Goal: Transaction & Acquisition: Purchase product/service

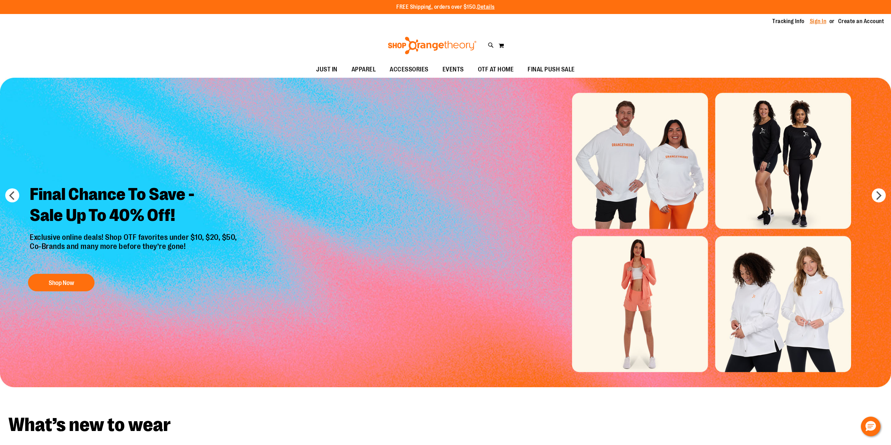
click at [821, 22] on link "Sign In" at bounding box center [818, 22] width 17 height 8
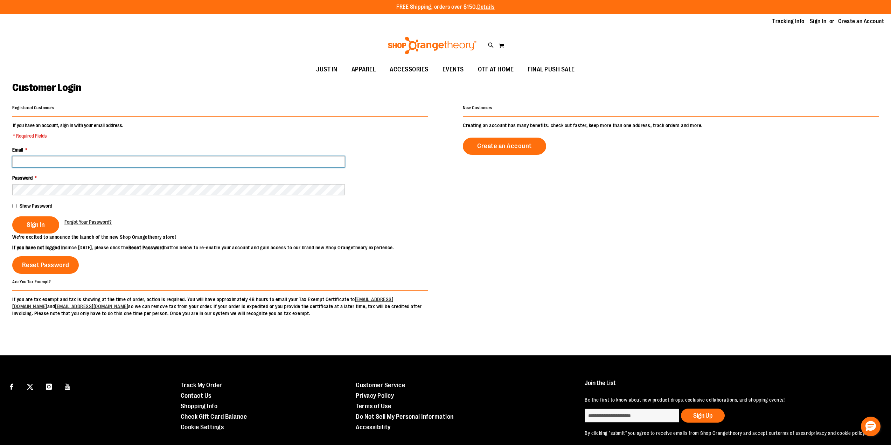
click at [203, 160] on input "Email *" at bounding box center [178, 161] width 333 height 11
type input "**********"
click at [12, 216] on button "Sign In" at bounding box center [35, 224] width 47 height 17
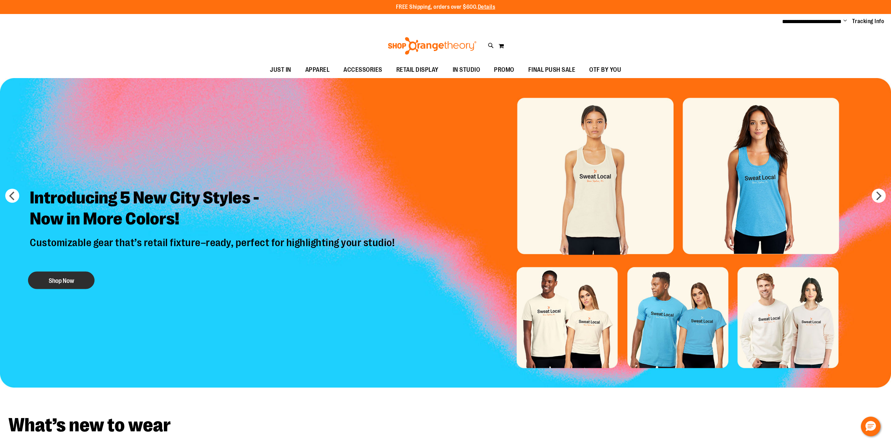
click at [42, 283] on button "Shop Now" at bounding box center [61, 280] width 67 height 18
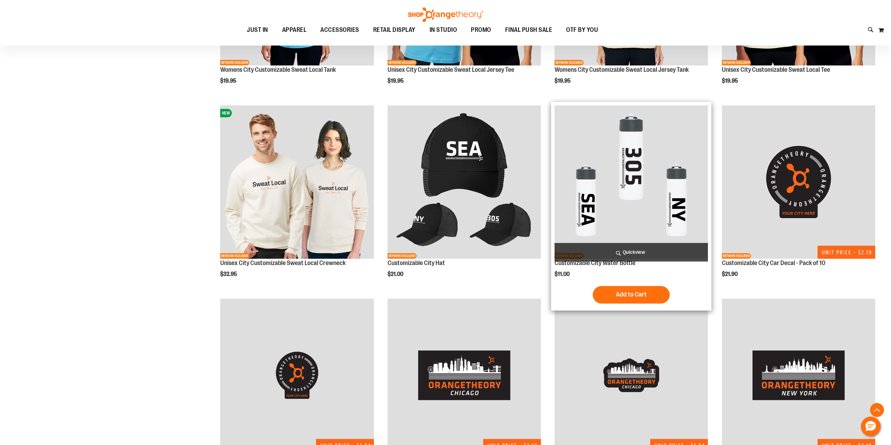
scroll to position [245, 0]
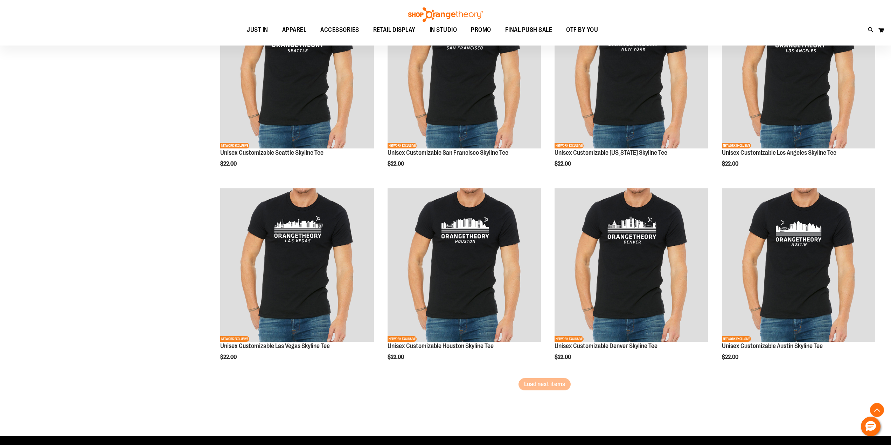
scroll to position [1616, 0]
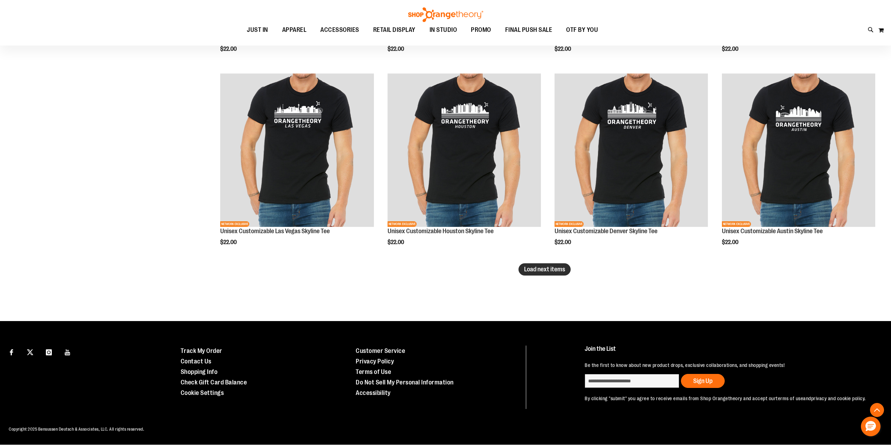
click at [552, 273] on button "Load next items" at bounding box center [544, 269] width 52 height 12
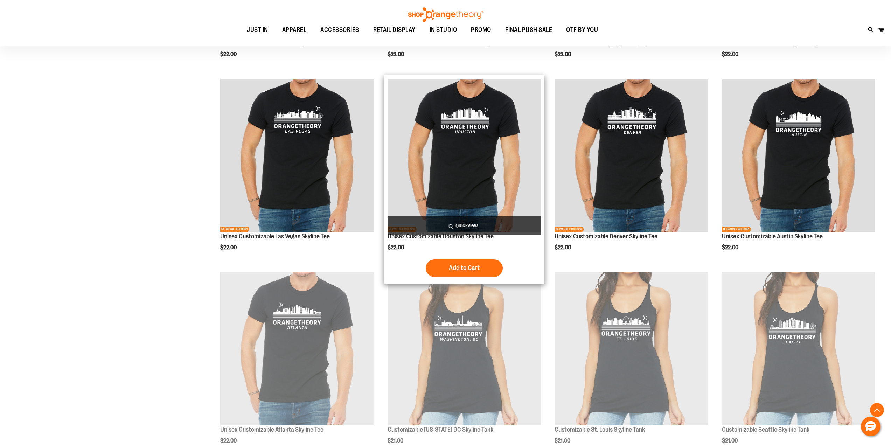
scroll to position [1616, 0]
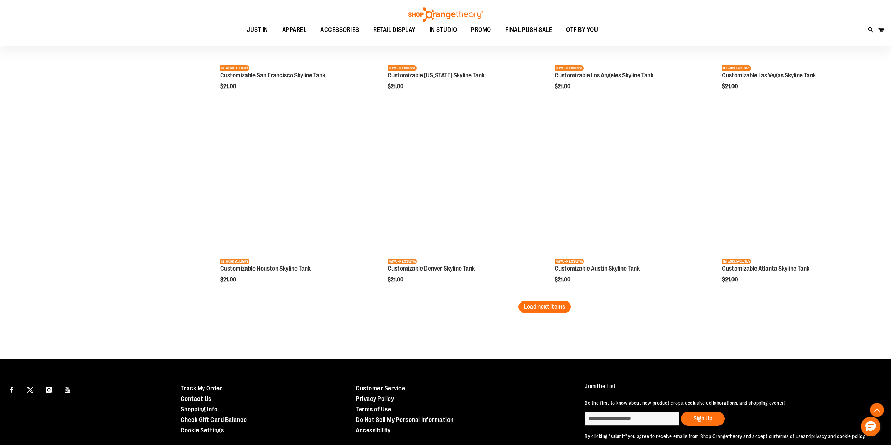
scroll to position [2195, 0]
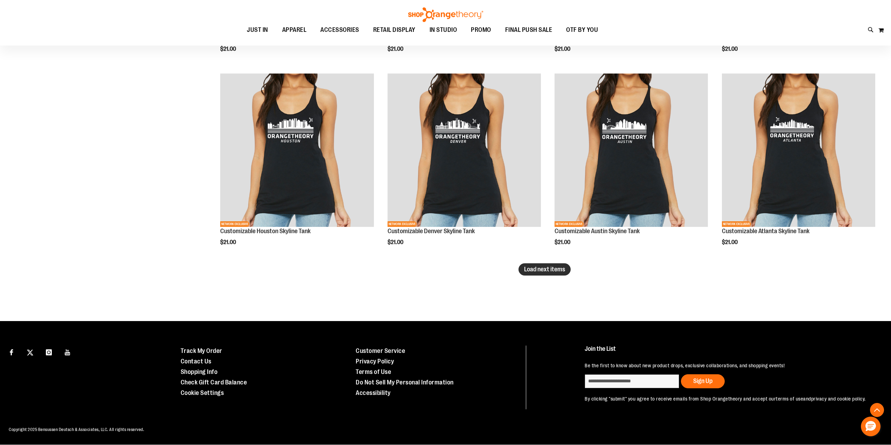
click at [538, 271] on span "Load next items" at bounding box center [544, 269] width 41 height 7
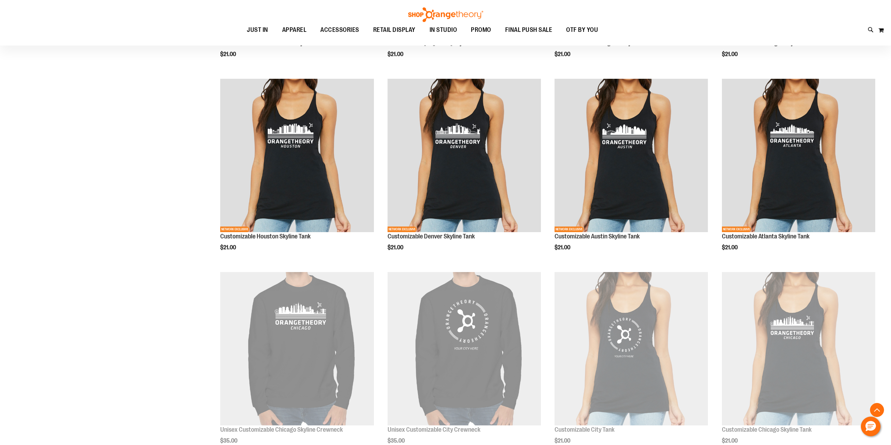
scroll to position [2195, 0]
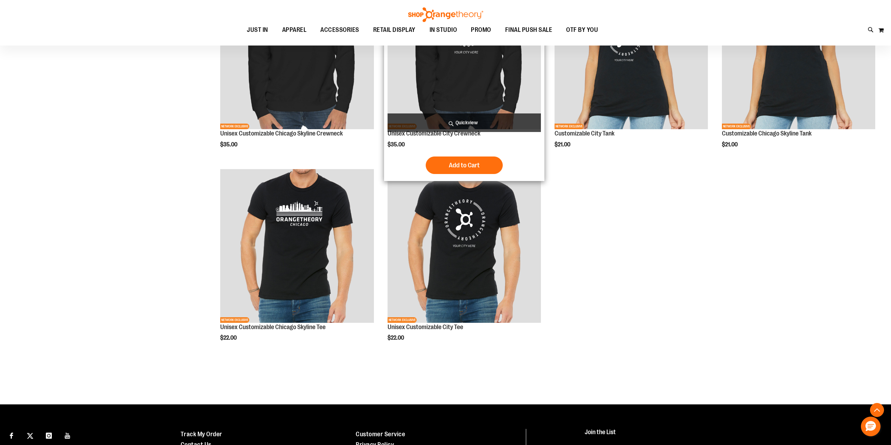
scroll to position [2395, 0]
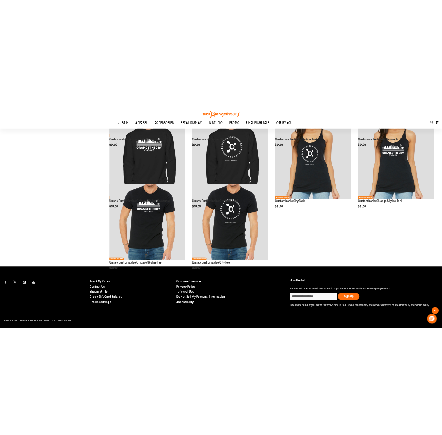
scroll to position [1645, 0]
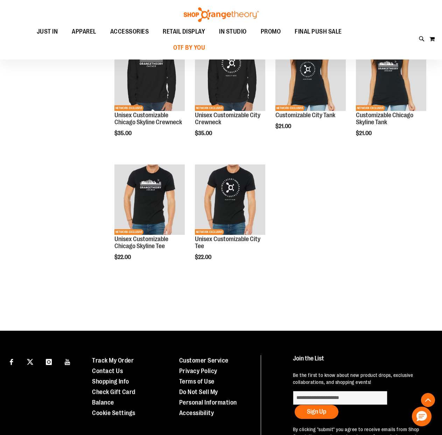
scroll to position [1540, 0]
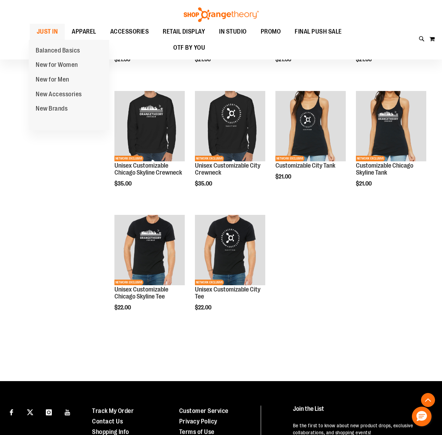
click at [32, 30] on link "JUST IN" at bounding box center [47, 32] width 35 height 16
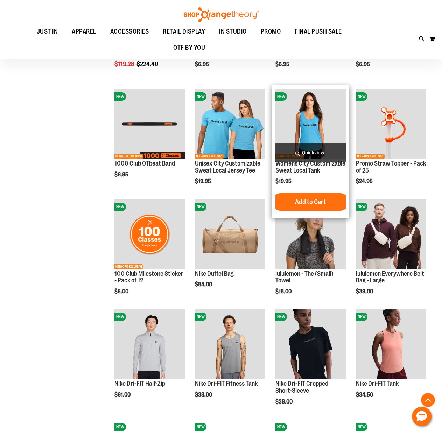
scroll to position [315, 0]
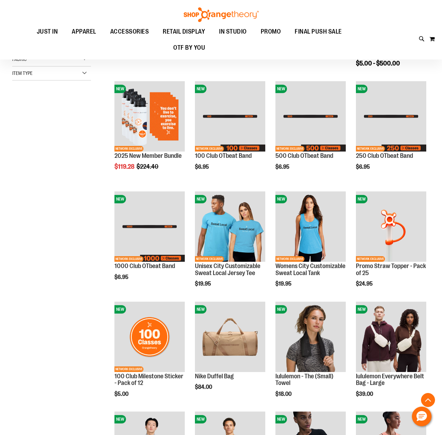
scroll to position [105, 0]
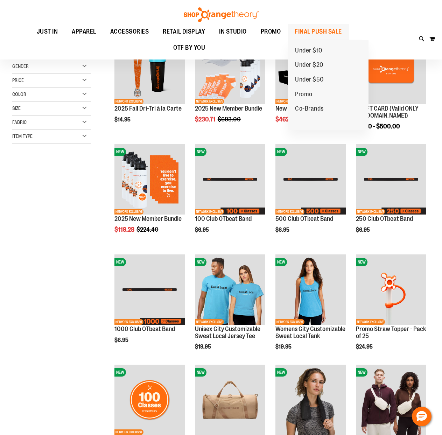
click at [313, 30] on span "FINAL PUSH SALE" at bounding box center [318, 32] width 47 height 16
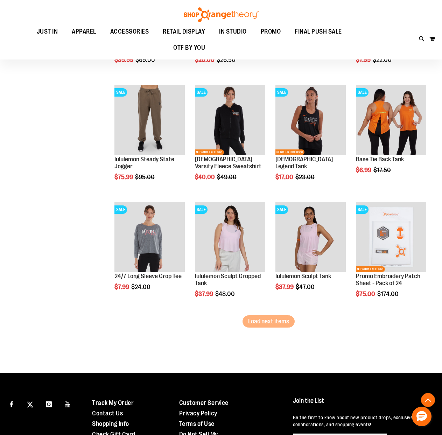
scroll to position [875, 0]
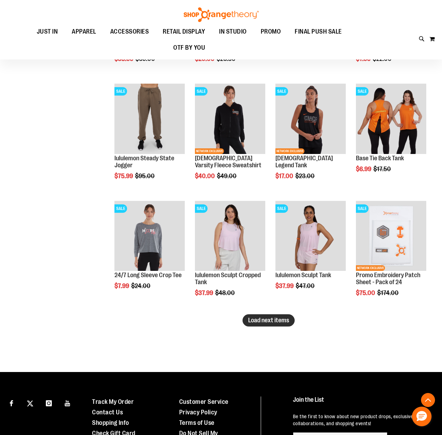
click at [288, 324] on span "Load next items" at bounding box center [268, 320] width 41 height 7
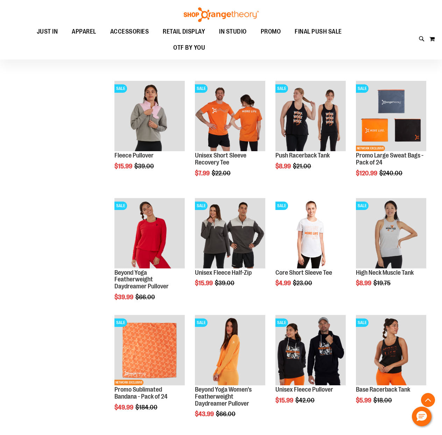
scroll to position [1260, 0]
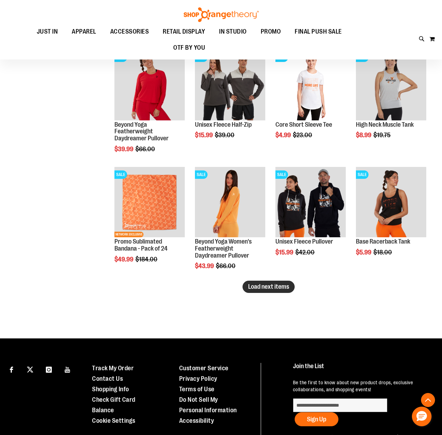
click at [247, 286] on button "Load next items" at bounding box center [269, 287] width 52 height 12
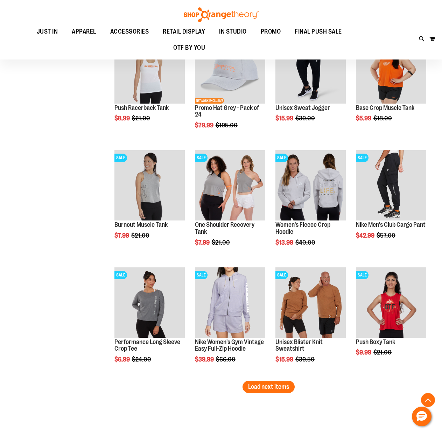
scroll to position [1610, 0]
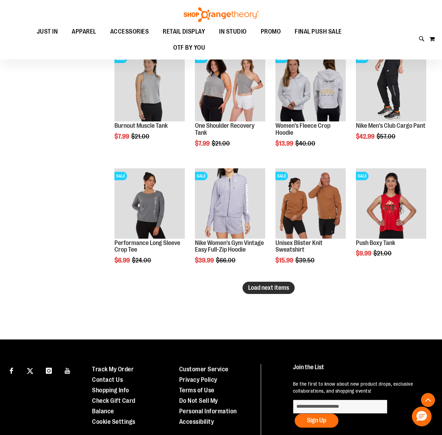
click at [252, 290] on span "Load next items" at bounding box center [268, 287] width 41 height 7
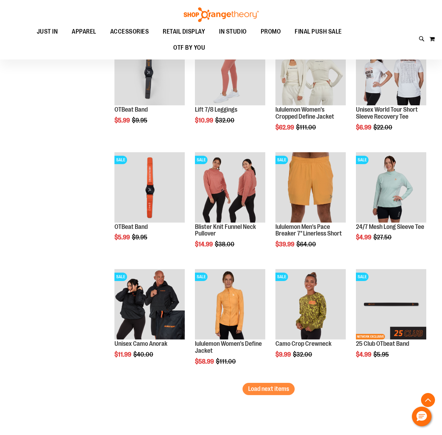
scroll to position [1995, 0]
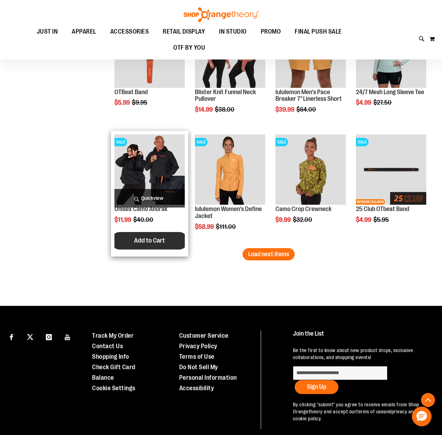
click at [141, 237] on span "Add to Cart" at bounding box center [149, 241] width 31 height 8
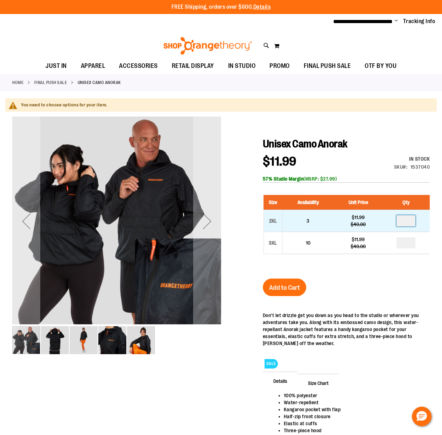
click at [414, 223] on input "number" at bounding box center [406, 220] width 19 height 11
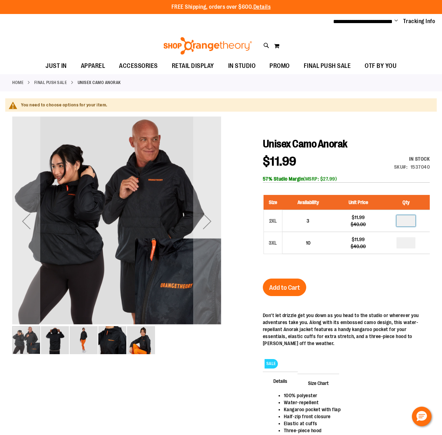
type input "*"
click at [378, 274] on div "Unisex Camo Anorak $11.99 Regular Price $40.00 In stock Only %1 left SKU 153704…" at bounding box center [346, 304] width 167 height 332
click at [274, 291] on span "Add to Cart" at bounding box center [284, 288] width 31 height 8
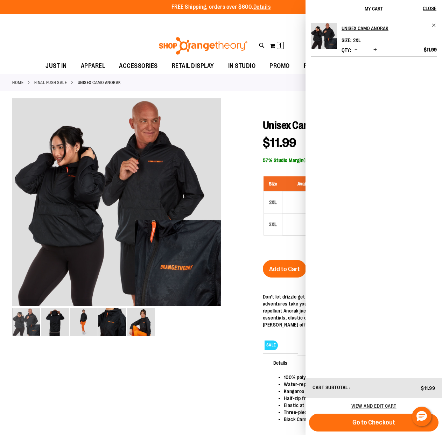
click at [256, 402] on div at bounding box center [221, 274] width 418 height 353
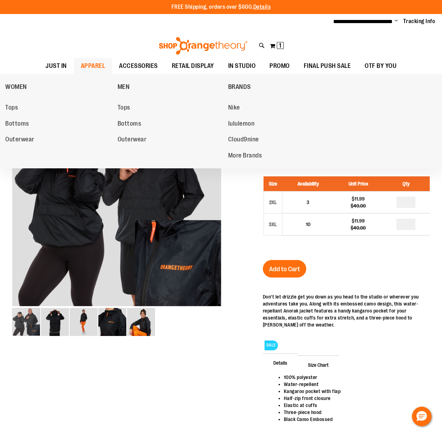
click at [92, 67] on span "APPAREL" at bounding box center [93, 66] width 25 height 16
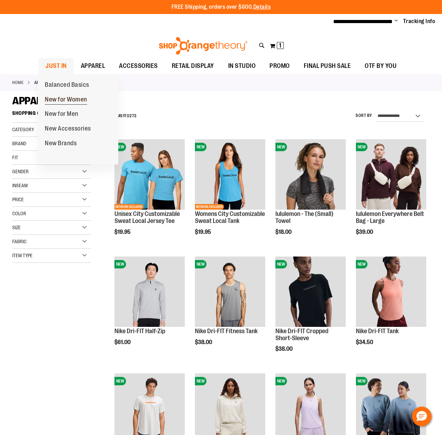
click at [57, 98] on span "New for Women" at bounding box center [66, 100] width 42 height 9
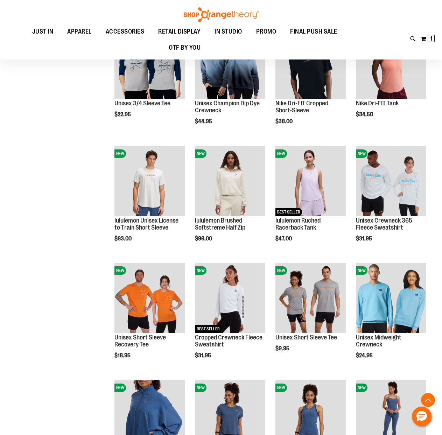
scroll to position [350, 0]
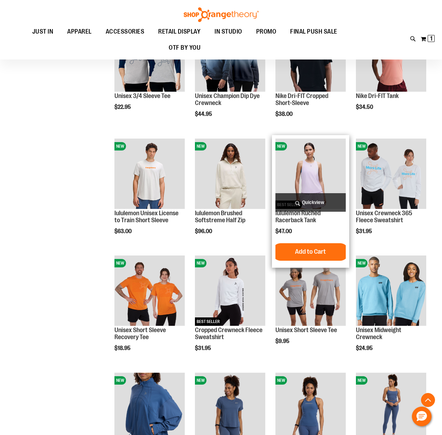
scroll to position [334, 0]
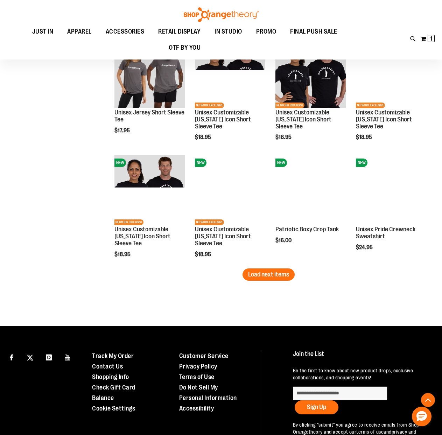
scroll to position [971, 0]
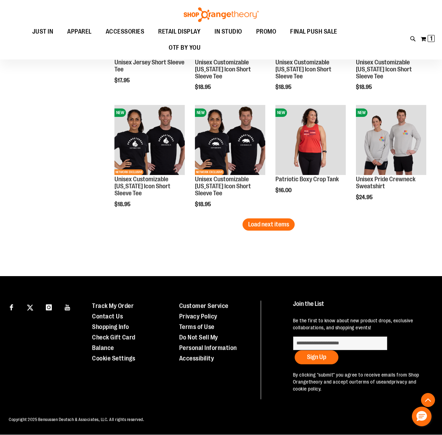
click at [430, 44] on div "My Cart 1 1 items My Cart 1 My Cart Close Recently added item(s) Unisex Camo An…" at bounding box center [427, 38] width 15 height 11
click at [430, 36] on span "1" at bounding box center [431, 38] width 2 height 7
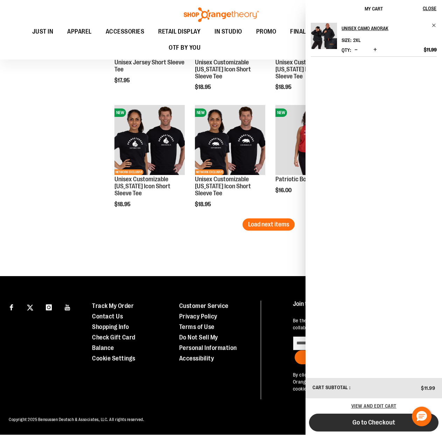
click at [360, 424] on span "Go to Checkout" at bounding box center [374, 423] width 43 height 8
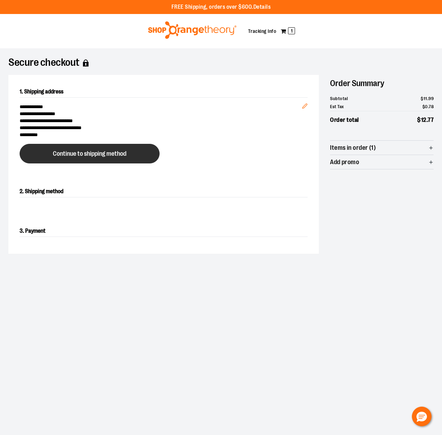
click at [72, 153] on span "Continue to shipping method" at bounding box center [90, 154] width 74 height 7
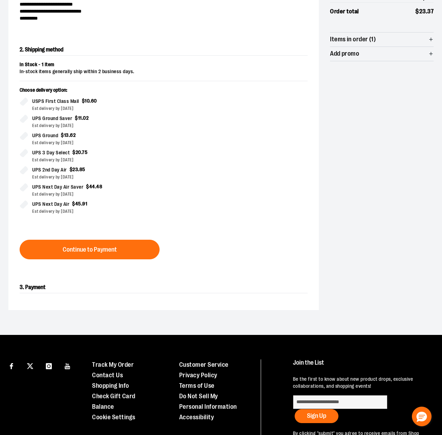
scroll to position [119, 0]
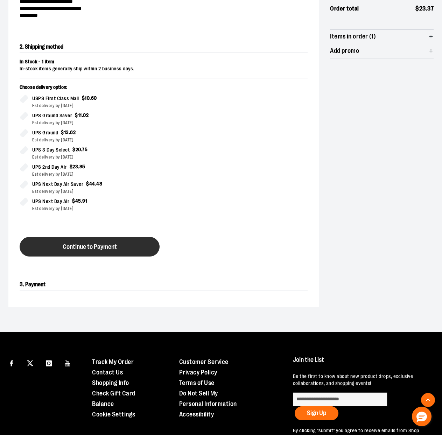
click at [71, 254] on button "Continue to Payment" at bounding box center [90, 247] width 140 height 20
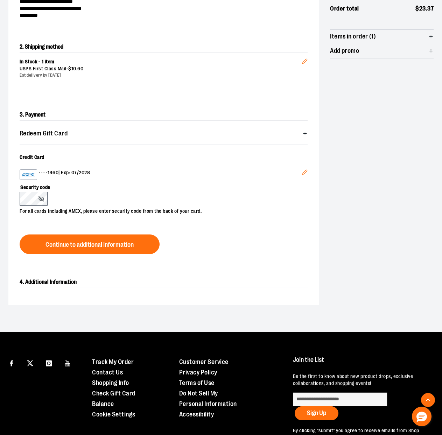
click at [302, 172] on icon "Edit" at bounding box center [305, 172] width 6 height 6
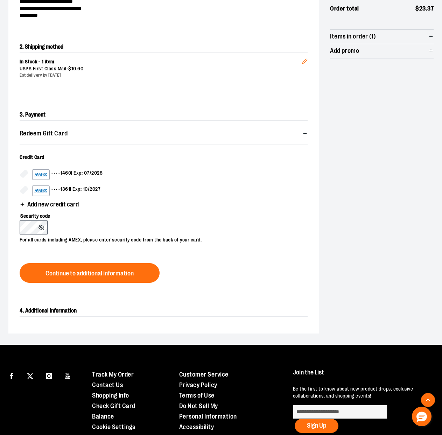
click at [34, 191] on img at bounding box center [41, 191] width 14 height 8
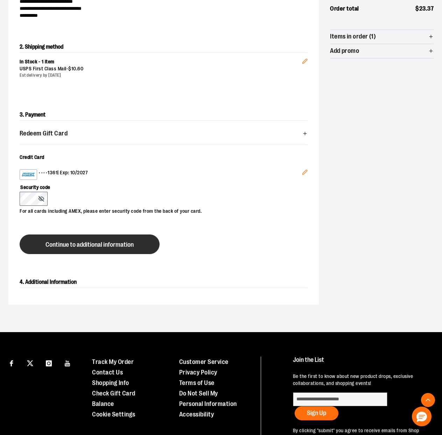
click at [41, 247] on button "Continue to additional information" at bounding box center [90, 245] width 140 height 20
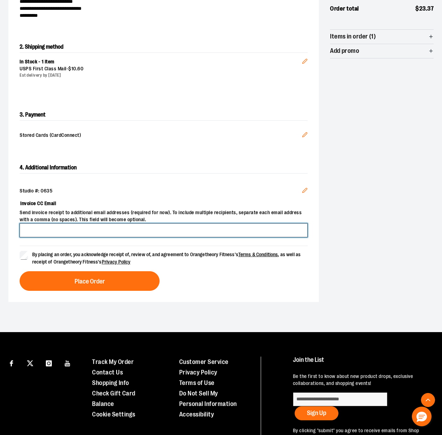
click at [48, 231] on input "Invoice CC Email" at bounding box center [164, 230] width 288 height 14
type input "**********"
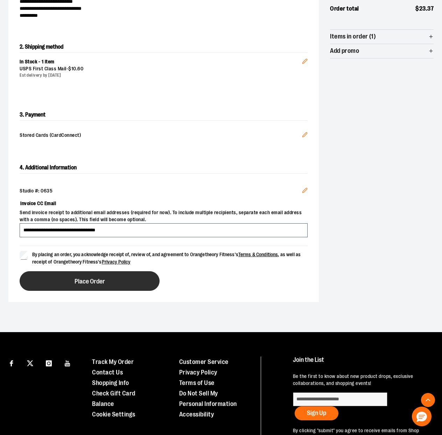
click at [54, 283] on button "Place Order" at bounding box center [90, 281] width 140 height 20
